Goal: Information Seeking & Learning: Find specific fact

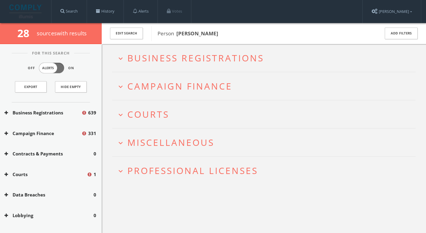
click at [147, 53] on span "Business Registrations" at bounding box center [195, 58] width 137 height 12
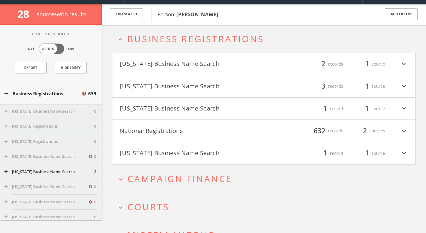
scroll to position [23, 0]
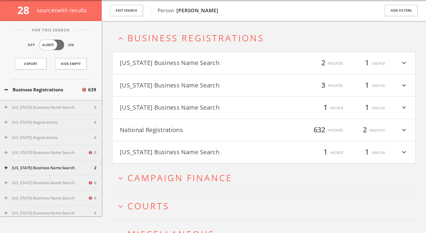
click at [160, 186] on h2 "expand_more Campaign Finance" at bounding box center [264, 178] width 304 height 28
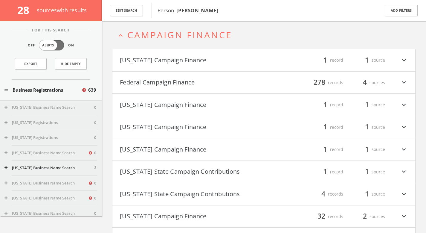
click at [157, 88] on h4 "Federal Campaign Finance filter_list 278 records 4 sources expand_more" at bounding box center [263, 82] width 303 height 22
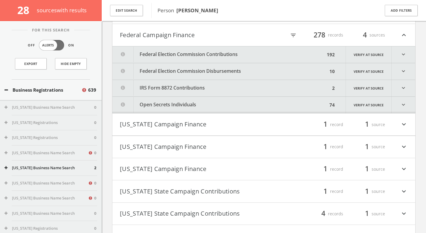
scroll to position [216, 0]
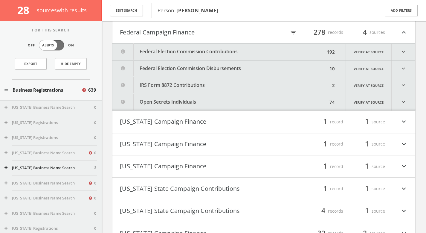
click at [167, 54] on button "Federal Election Commission Contributions" at bounding box center [218, 52] width 213 height 16
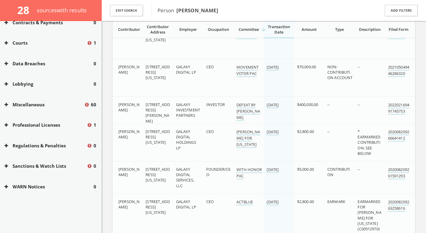
scroll to position [1686, 0]
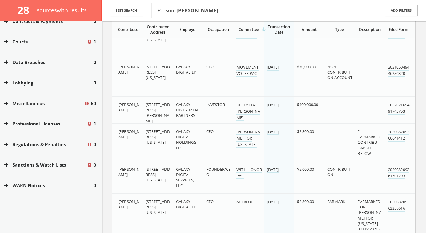
click at [30, 104] on button "Miscellaneous" at bounding box center [44, 103] width 80 height 7
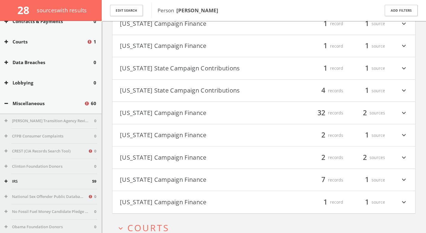
scroll to position [7635, 0]
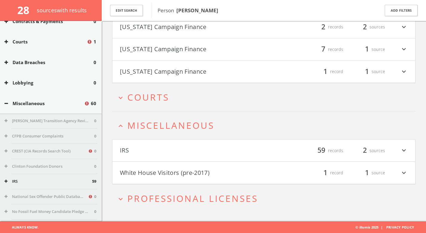
click at [212, 176] on button "White House Visitors (pre-2017)" at bounding box center [192, 172] width 144 height 10
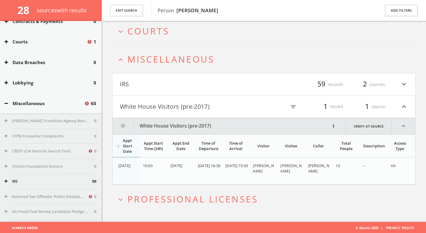
scroll to position [7702, 0]
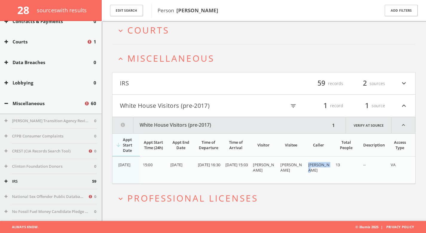
drag, startPoint x: 308, startPoint y: 163, endPoint x: 320, endPoint y: 174, distance: 16.1
click at [320, 174] on td "[PERSON_NAME]" at bounding box center [319, 170] width 28 height 27
copy span "[PERSON_NAME]"
click at [319, 176] on td "[PERSON_NAME]" at bounding box center [319, 170] width 28 height 27
drag, startPoint x: 320, startPoint y: 172, endPoint x: 309, endPoint y: 166, distance: 12.7
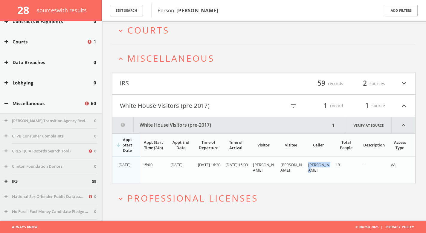
click at [309, 166] on div "[PERSON_NAME]" at bounding box center [319, 167] width 23 height 11
click at [309, 166] on span "[PERSON_NAME]" at bounding box center [318, 167] width 21 height 11
drag, startPoint x: 304, startPoint y: 170, endPoint x: 281, endPoint y: 163, distance: 24.1
click at [281, 163] on td "[PERSON_NAME]" at bounding box center [292, 170] width 28 height 27
copy span "[PERSON_NAME]"
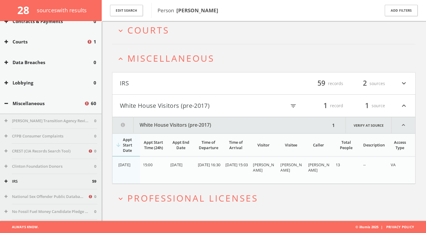
click at [193, 195] on span "Professional Licenses" at bounding box center [192, 198] width 131 height 12
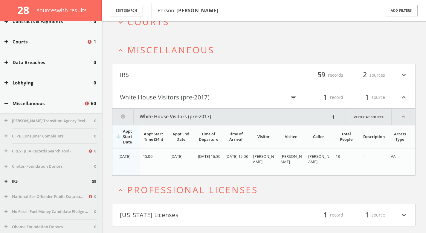
click at [160, 76] on button "IRS" at bounding box center [192, 75] width 144 height 10
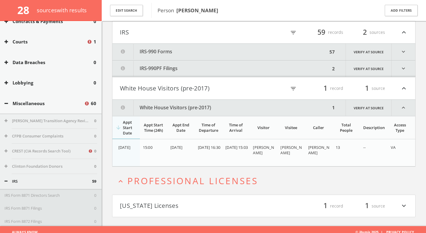
click at [189, 204] on button "[US_STATE] Licenses" at bounding box center [192, 206] width 144 height 10
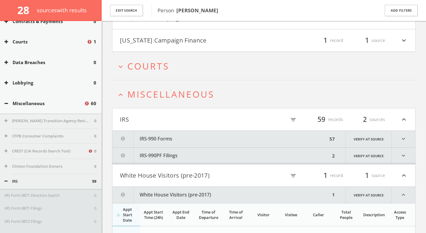
scroll to position [7658, 0]
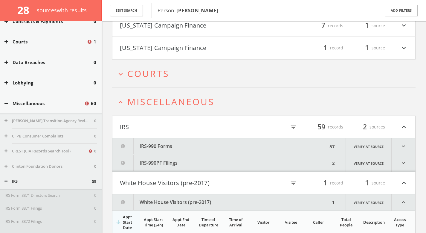
click at [178, 99] on span "Miscellaneous" at bounding box center [170, 101] width 87 height 12
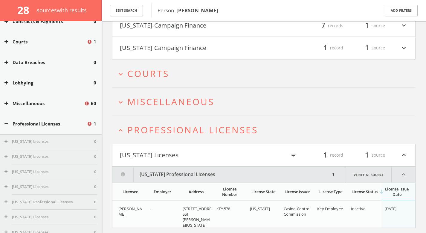
click at [178, 127] on span "Professional Licenses" at bounding box center [192, 130] width 131 height 12
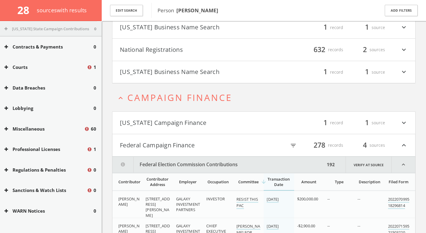
scroll to position [163, 0]
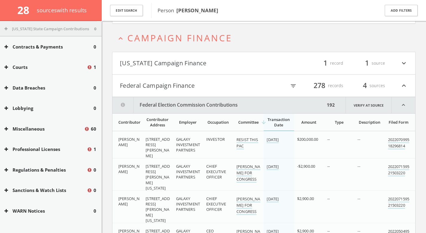
drag, startPoint x: 290, startPoint y: 139, endPoint x: 325, endPoint y: 140, distance: 35.0
click at [325, 140] on tr "[PERSON_NAME] [STREET_ADDRESS][PERSON_NAME][US_STATE] GALAXY INVESTMENT PARTNER…" at bounding box center [263, 150] width 303 height 38
drag, startPoint x: 258, startPoint y: 147, endPoint x: 253, endPoint y: 147, distance: 4.8
click at [258, 147] on div "RESIST THIS PAC" at bounding box center [249, 142] width 25 height 13
drag, startPoint x: 253, startPoint y: 147, endPoint x: 230, endPoint y: 141, distance: 23.7
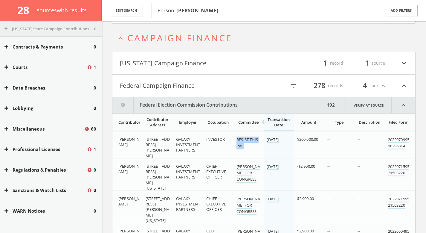
click at [230, 141] on tr "[PERSON_NAME] [STREET_ADDRESS][PERSON_NAME][US_STATE] GALAXY INVESTMENT PARTNER…" at bounding box center [263, 150] width 303 height 38
copy tr "RESIST THIS PAC"
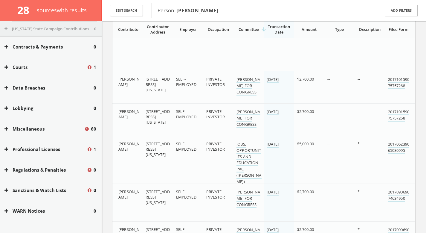
scroll to position [3009, 0]
